Goal: Task Accomplishment & Management: Complete application form

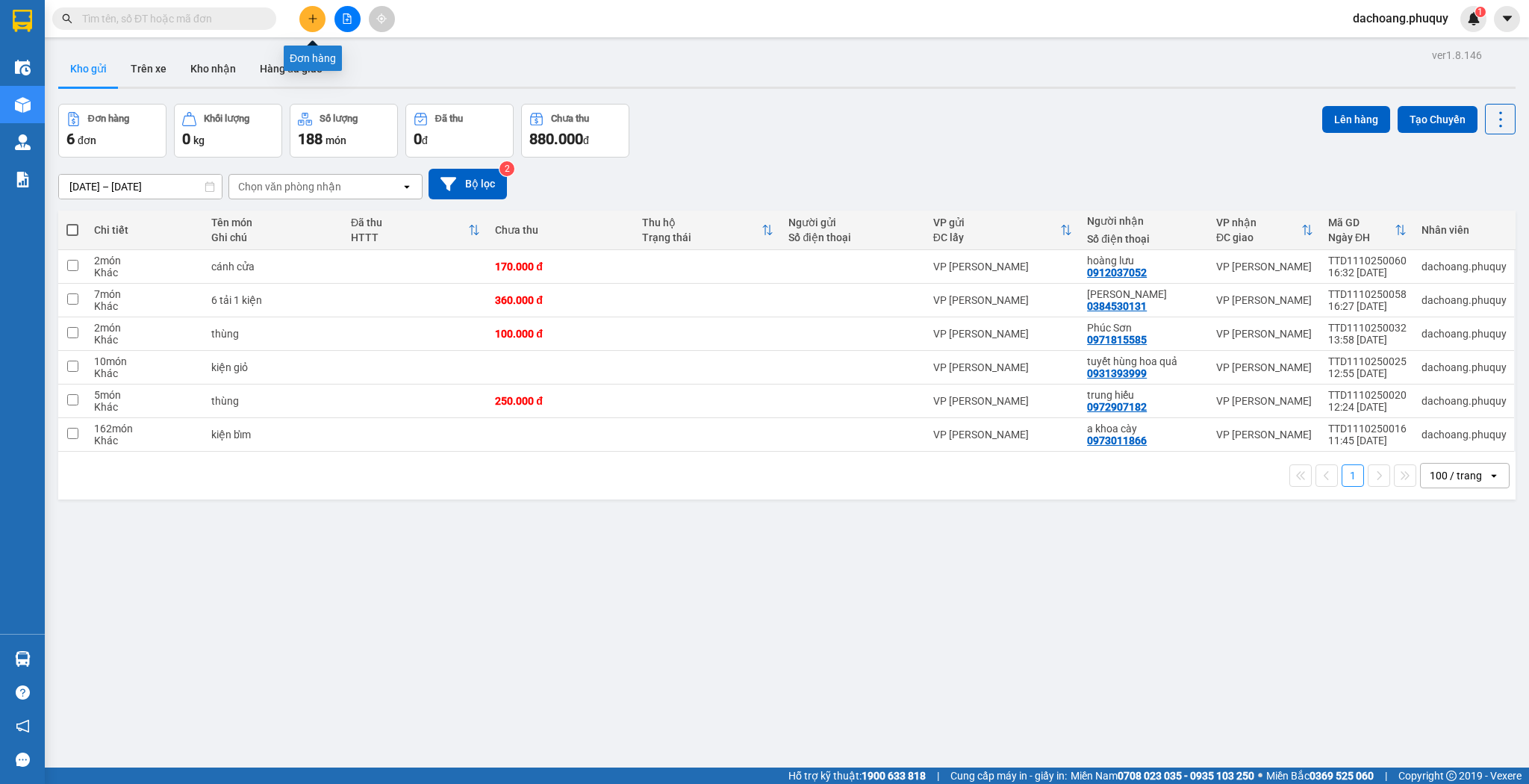
click at [311, 27] on button at bounding box center [313, 19] width 26 height 26
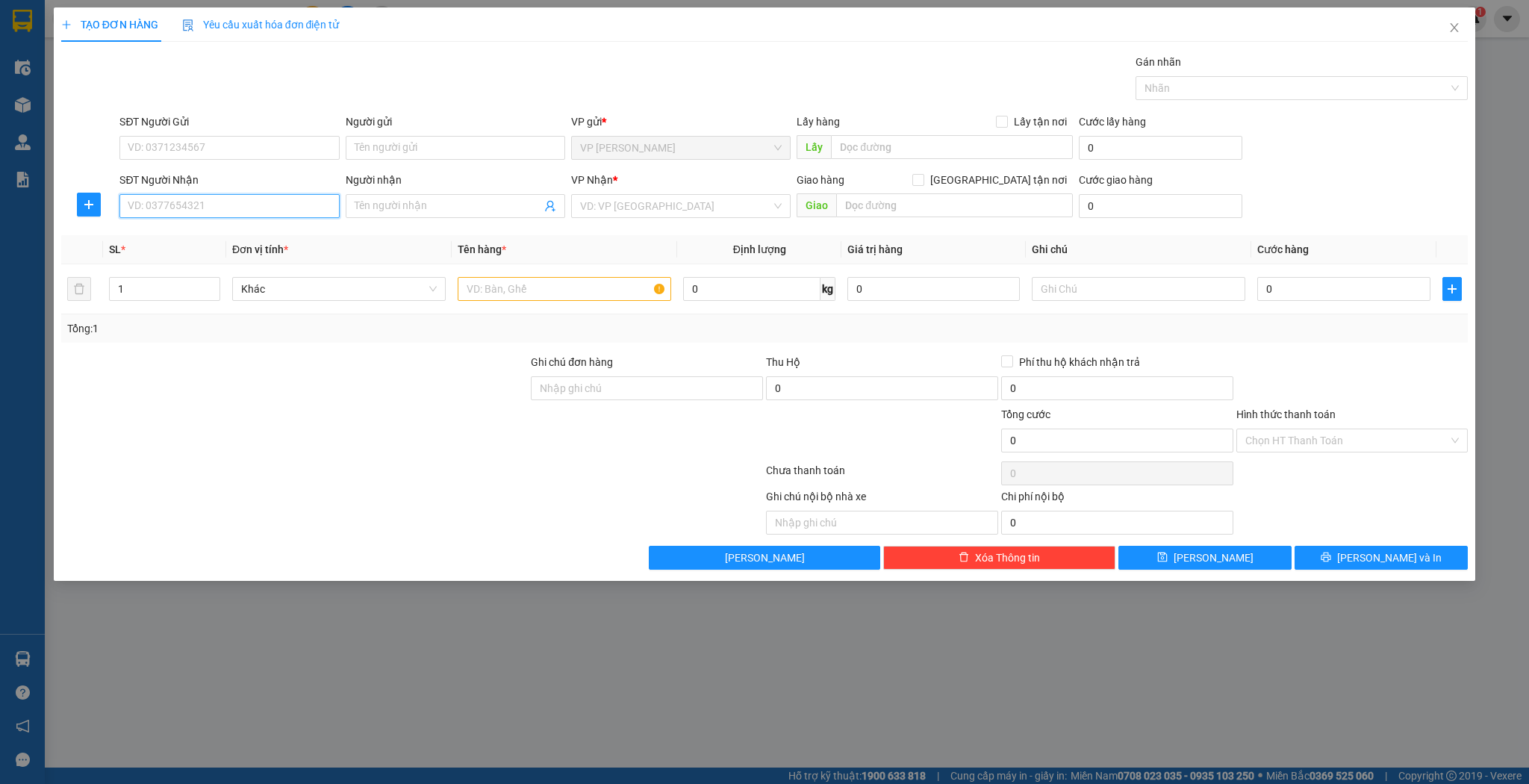
click at [296, 200] on input "SĐT Người Nhận" at bounding box center [229, 206] width 220 height 24
click at [225, 239] on div "0983264357 - [PERSON_NAME]" at bounding box center [229, 234] width 201 height 16
type input "0983264357"
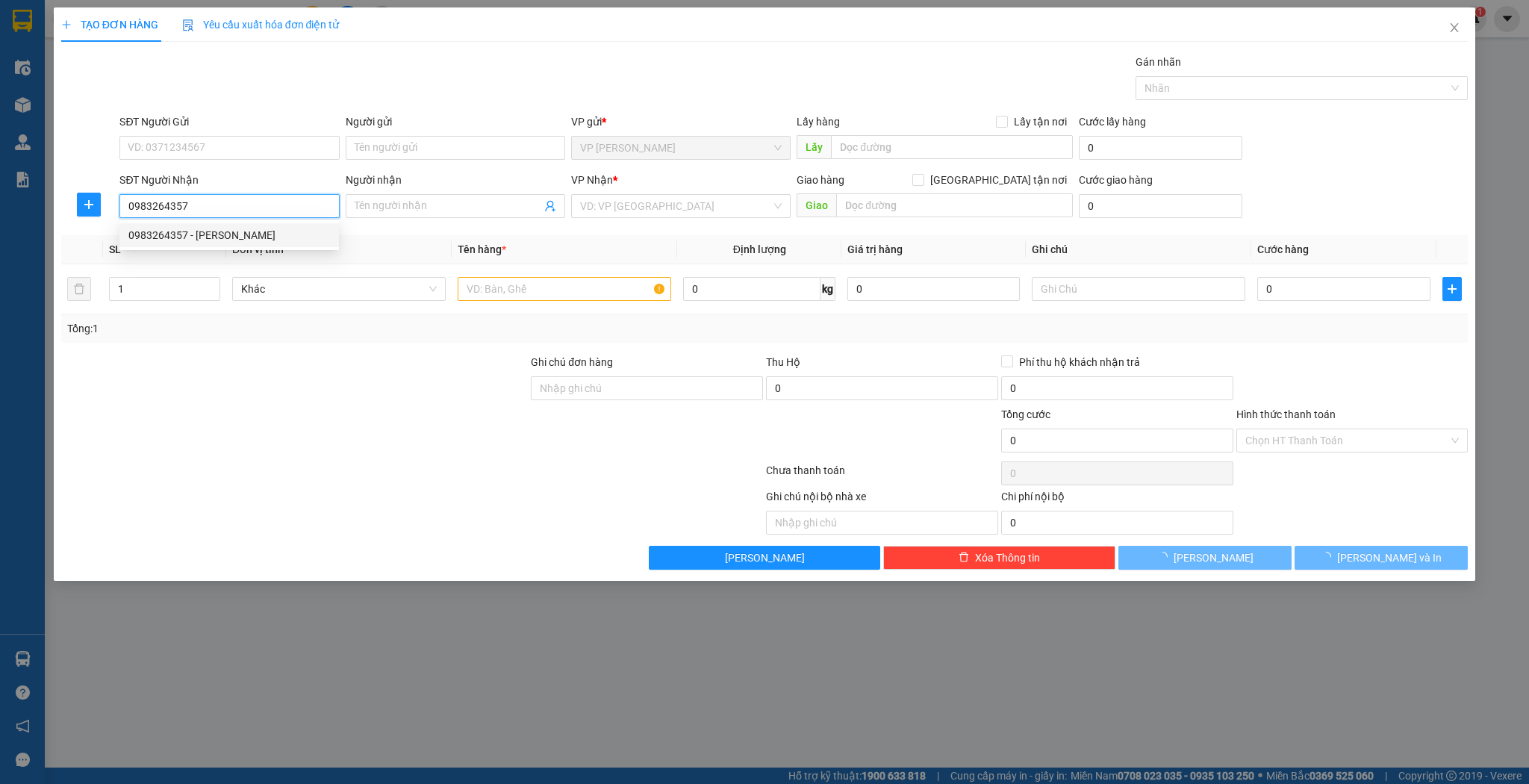
type input "[PERSON_NAME]"
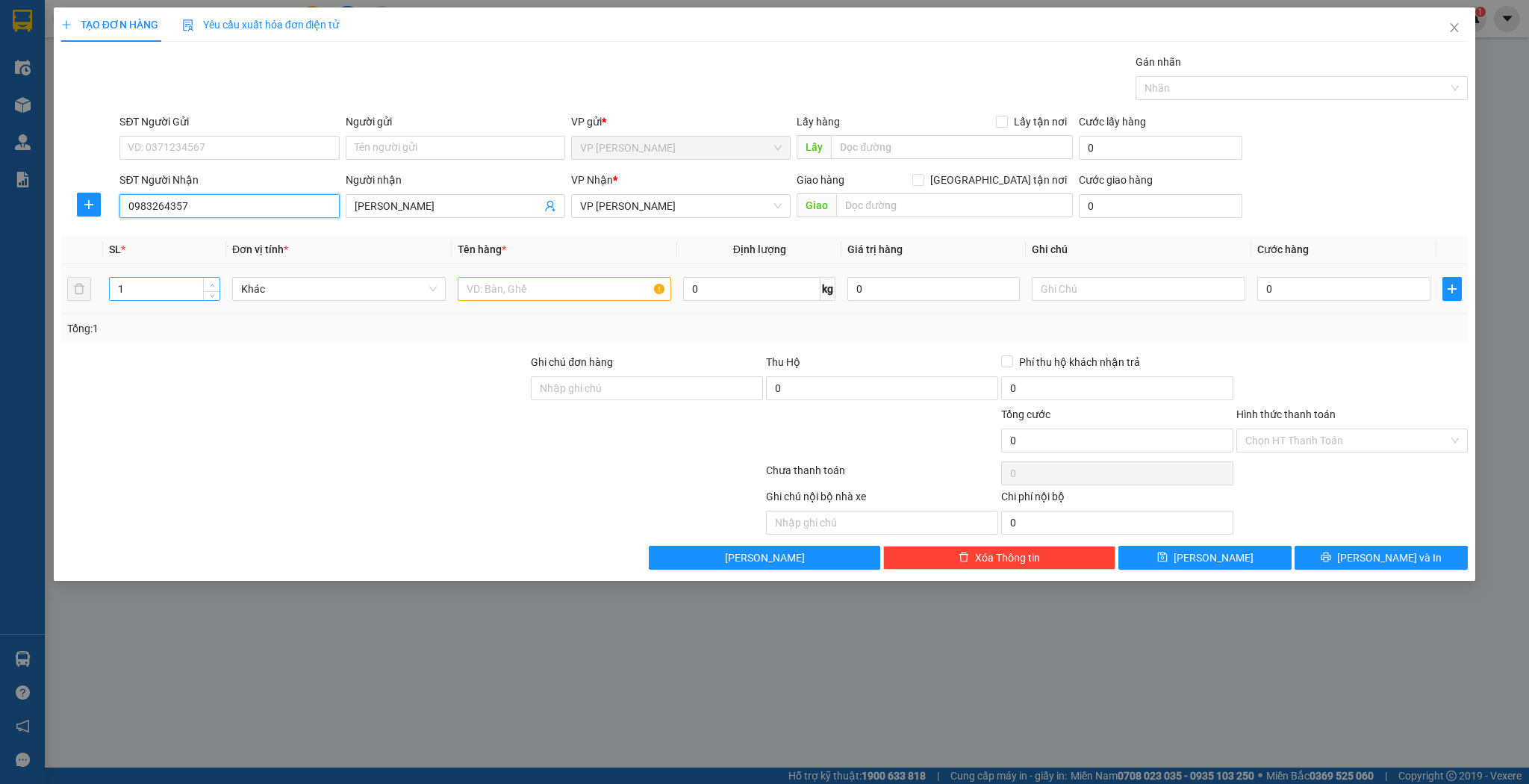
type input "0983264357"
type input "2"
click at [214, 284] on icon "up" at bounding box center [212, 285] width 5 height 5
click at [493, 291] on input "text" at bounding box center [564, 288] width 214 height 24
click at [1451, 28] on icon "close" at bounding box center [1454, 28] width 12 height 12
